Goal: Task Accomplishment & Management: Complete application form

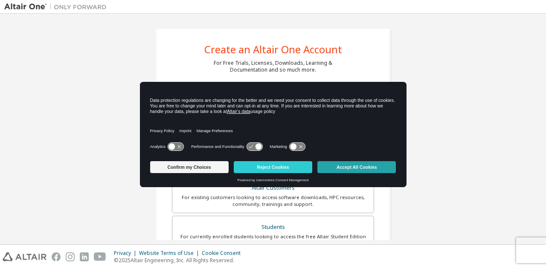
click at [364, 168] on button "Accept All Cookies" at bounding box center [356, 167] width 78 height 12
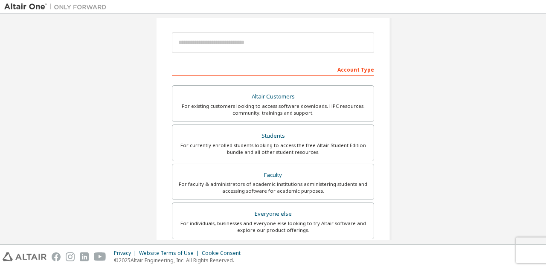
scroll to position [117, 0]
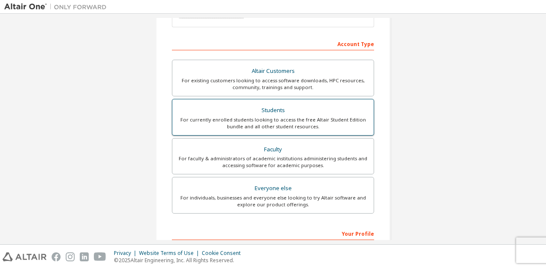
click at [298, 116] on div "For currently enrolled students looking to access the free Altair Student Editi…" at bounding box center [272, 123] width 191 height 14
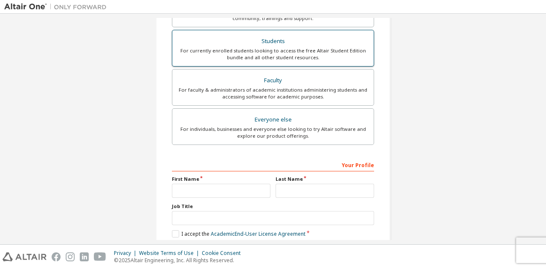
scroll to position [249, 0]
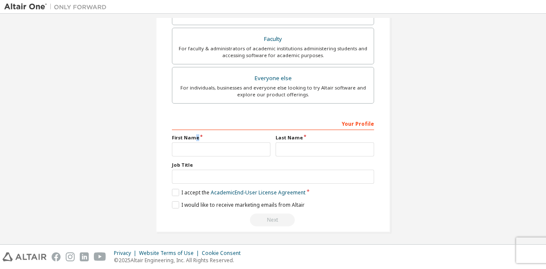
drag, startPoint x: 191, startPoint y: 137, endPoint x: 197, endPoint y: 149, distance: 13.3
click at [197, 149] on div "First Name" at bounding box center [221, 145] width 104 height 22
click at [197, 149] on input "text" at bounding box center [221, 149] width 98 height 14
type input "******"
click at [292, 150] on input "text" at bounding box center [324, 149] width 98 height 14
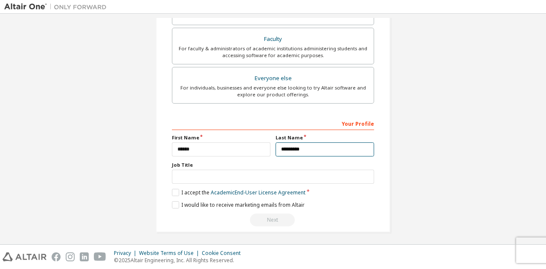
type input "*********"
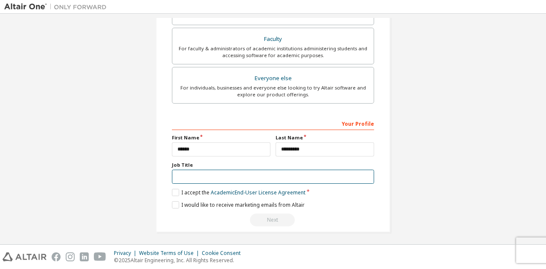
click at [221, 175] on input "text" at bounding box center [273, 177] width 202 height 14
type input "*******"
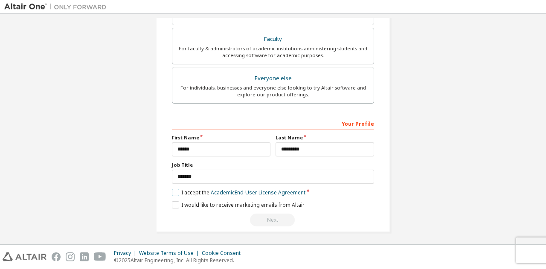
click at [172, 190] on label "I accept the Academic End-User License Agreement" at bounding box center [238, 192] width 133 height 7
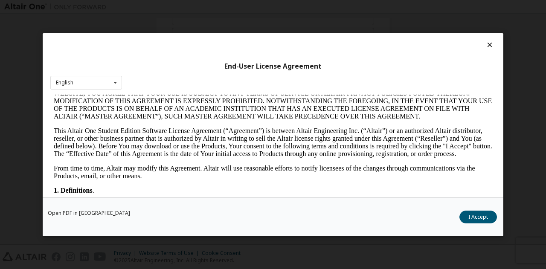
scroll to position [113, 0]
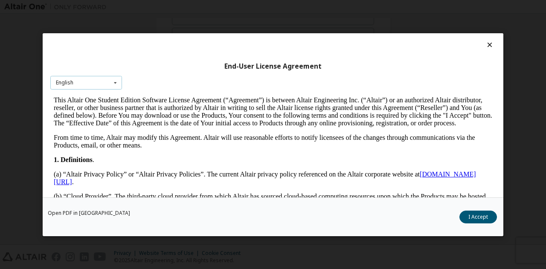
click at [113, 89] on icon at bounding box center [115, 82] width 11 height 13
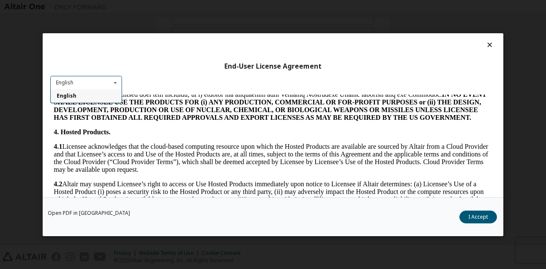
scroll to position [610, 0]
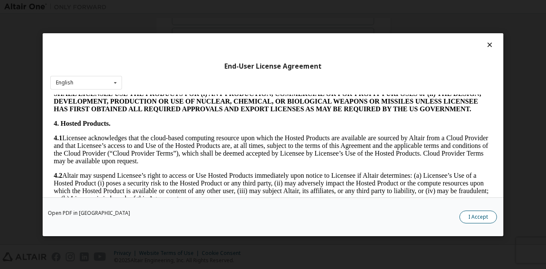
click at [476, 218] on button "I Accept" at bounding box center [478, 216] width 38 height 13
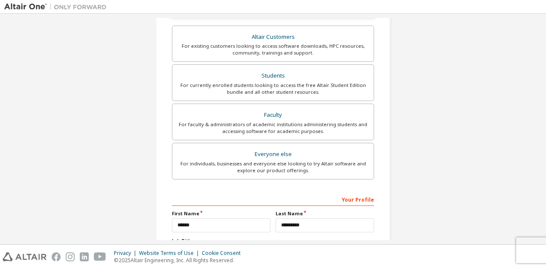
scroll to position [249, 0]
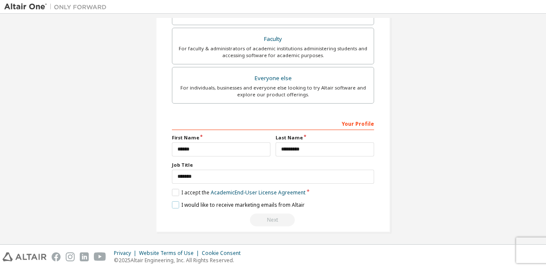
click at [192, 202] on label "I would like to receive marketing emails from Altair" at bounding box center [238, 204] width 133 height 7
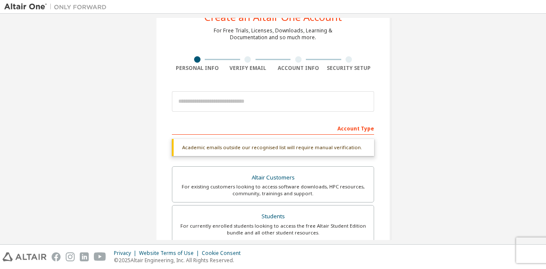
scroll to position [32, 0]
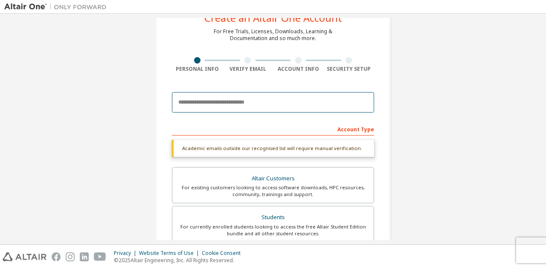
click at [226, 95] on input "email" at bounding box center [273, 102] width 202 height 20
click at [234, 103] on input "email" at bounding box center [273, 102] width 202 height 20
type input "*"
paste input "**********"
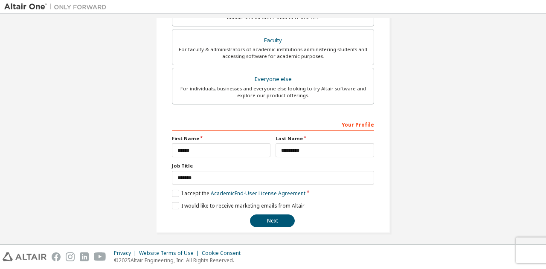
scroll to position [227, 0]
type input "**********"
click at [277, 221] on button "Next" at bounding box center [272, 220] width 45 height 13
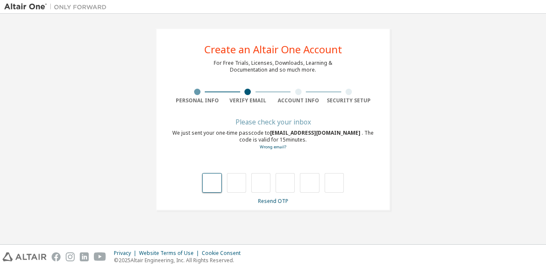
type input "*"
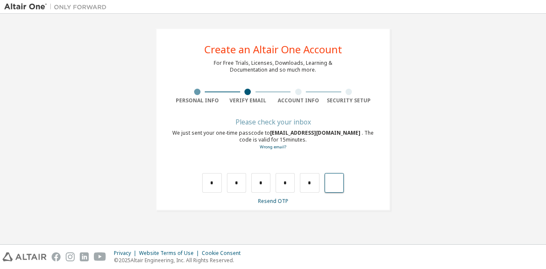
type input "*"
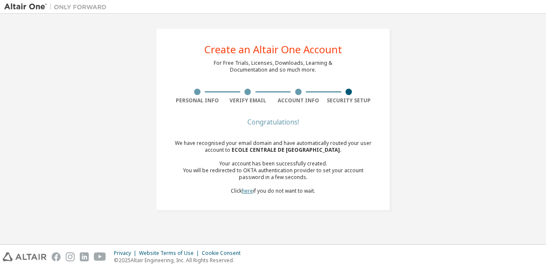
click at [251, 190] on link "here" at bounding box center [247, 190] width 11 height 7
